Goal: Find specific page/section: Find specific page/section

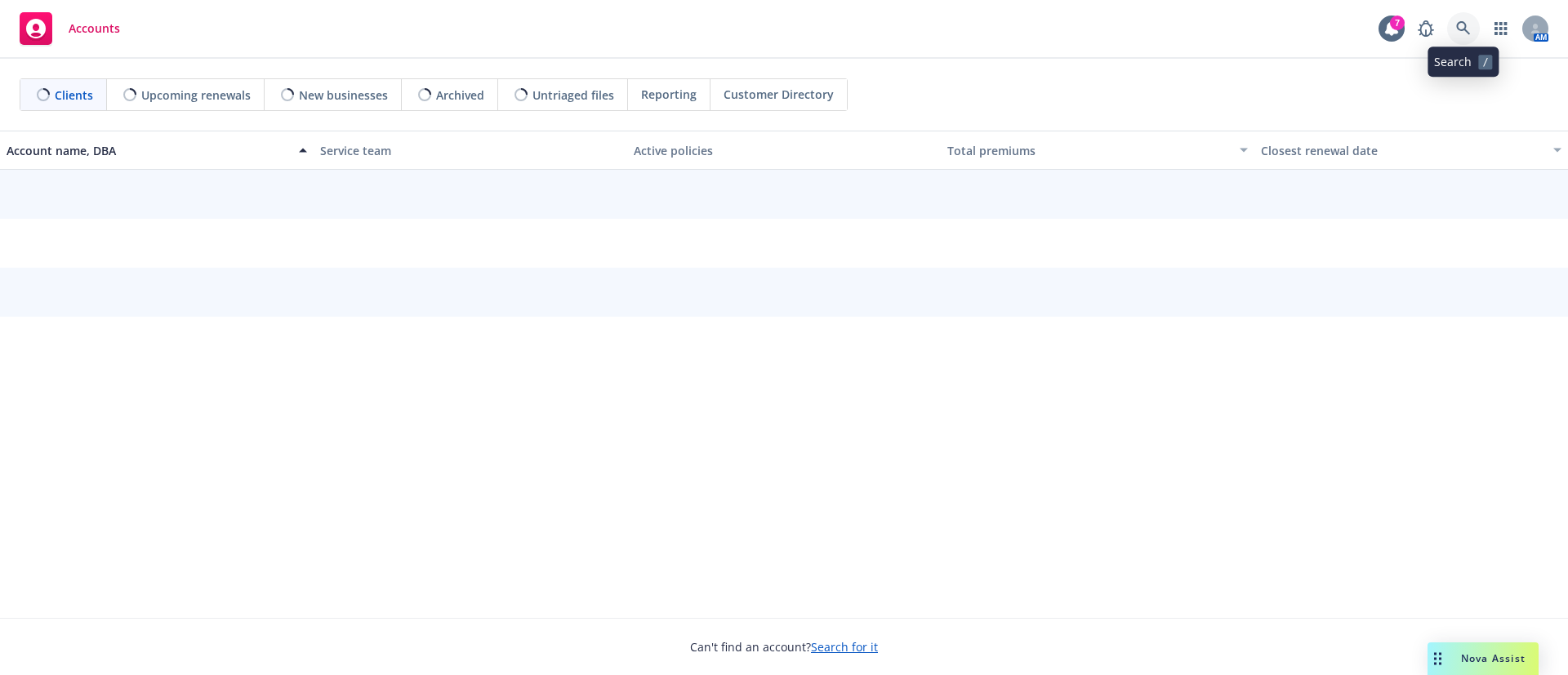
click at [1459, 21] on link at bounding box center [1463, 28] width 32 height 32
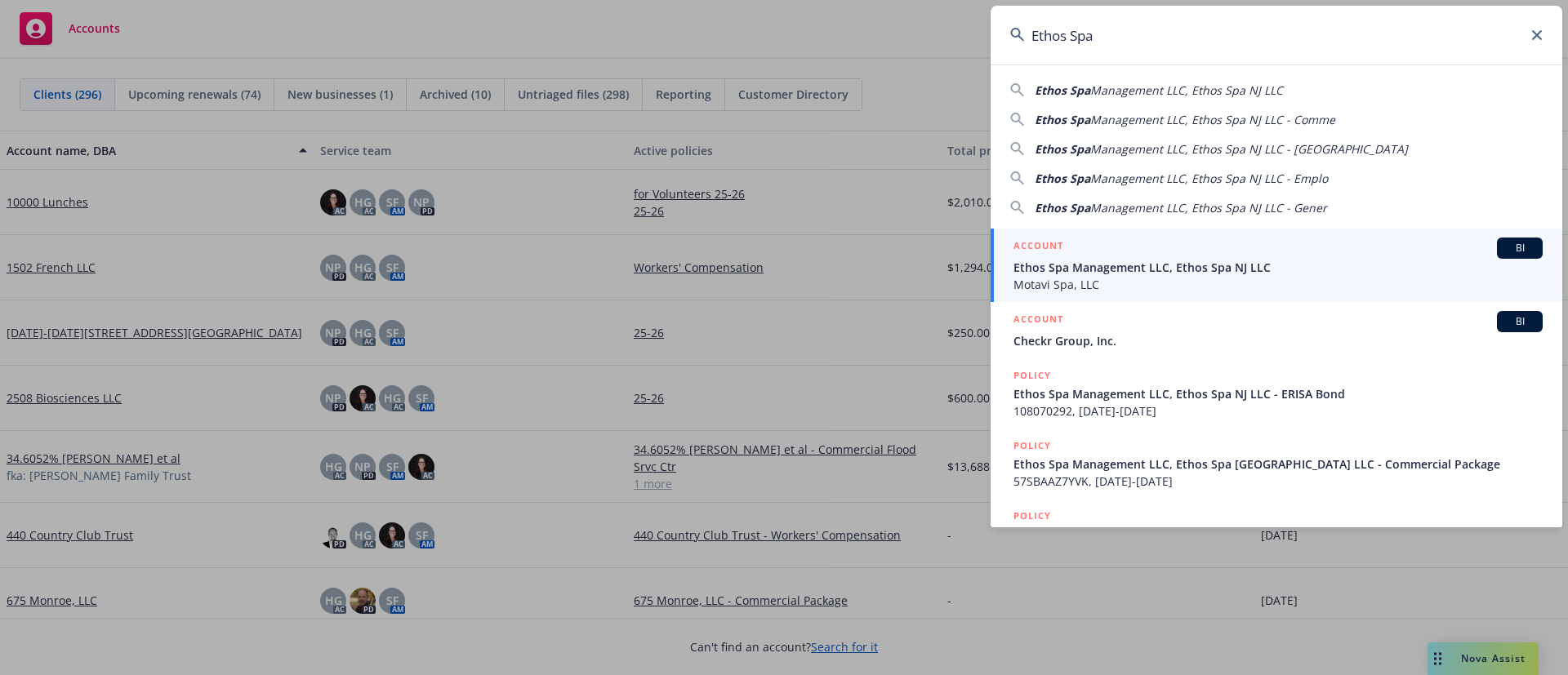
type input "Ethos Spa"
click at [1206, 263] on span "Ethos Spa Management LLC, Ethos Spa NJ LLC" at bounding box center [1277, 267] width 529 height 17
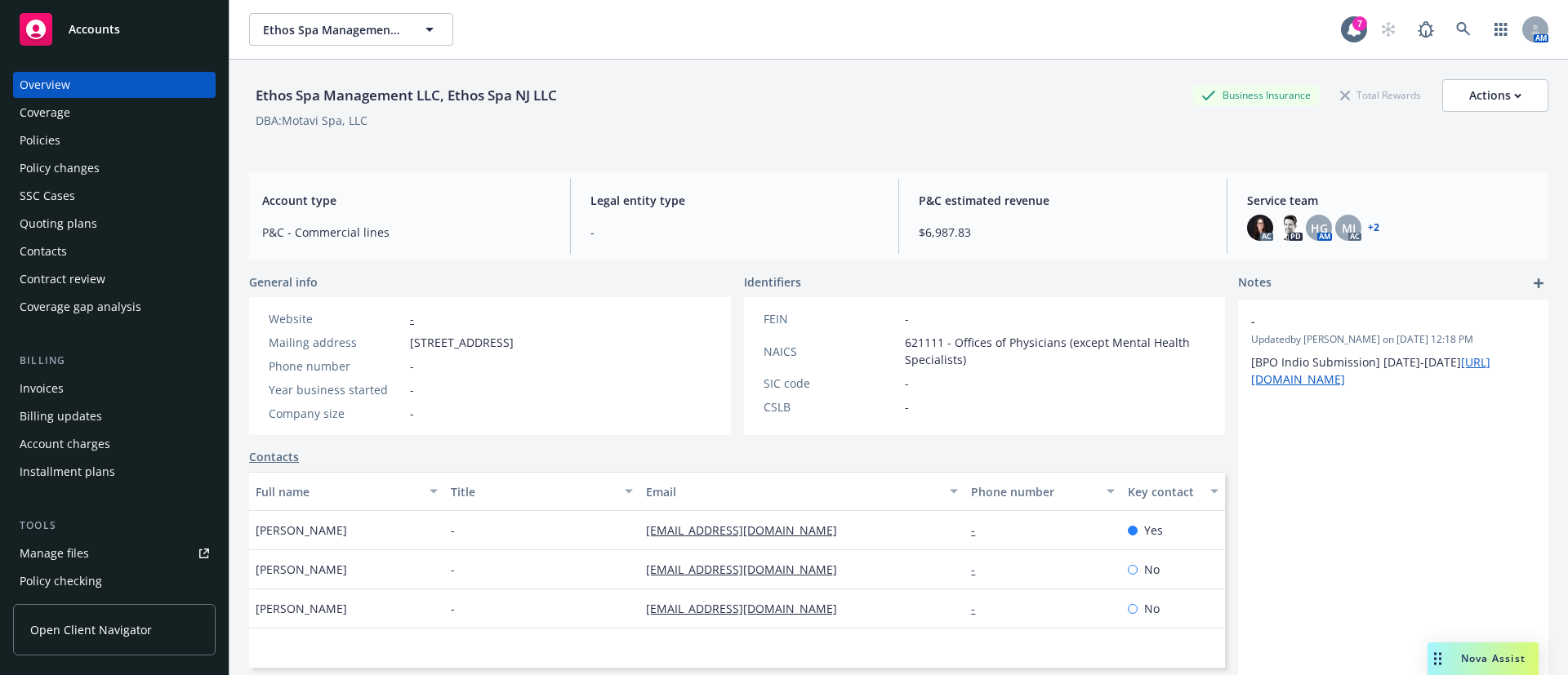
click at [65, 143] on div "Policies" at bounding box center [114, 141] width 190 height 27
